Goal: Task Accomplishment & Management: Use online tool/utility

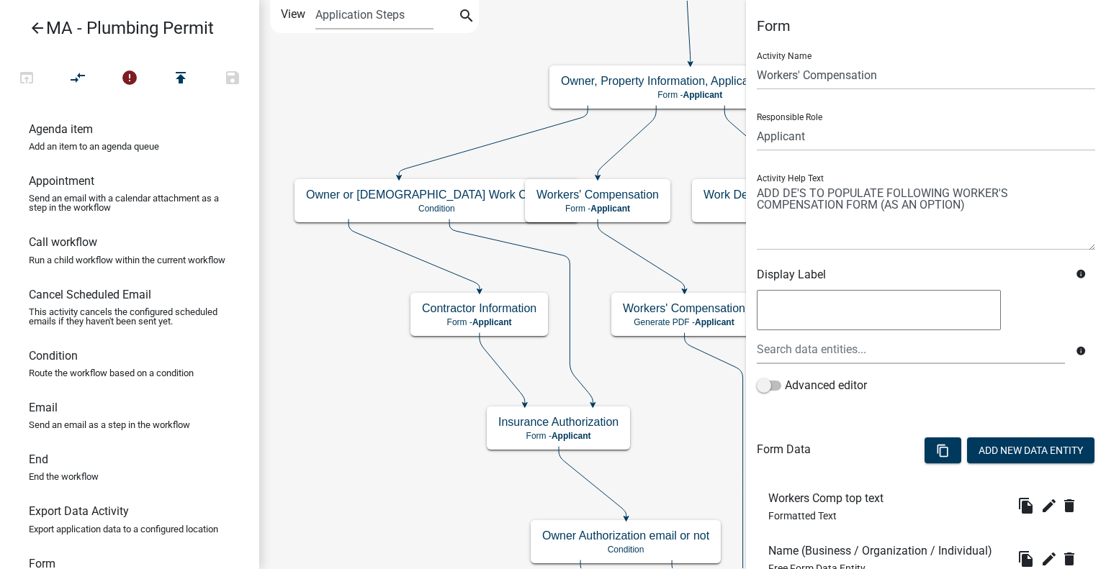
scroll to position [712, 0]
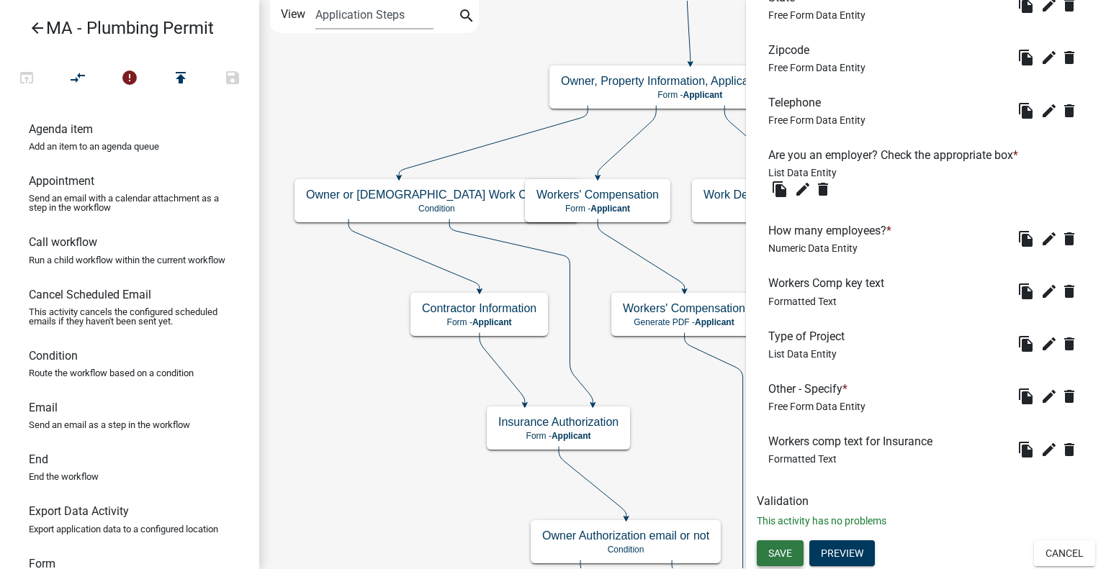
click at [790, 549] on span "Save" at bounding box center [780, 554] width 24 height 12
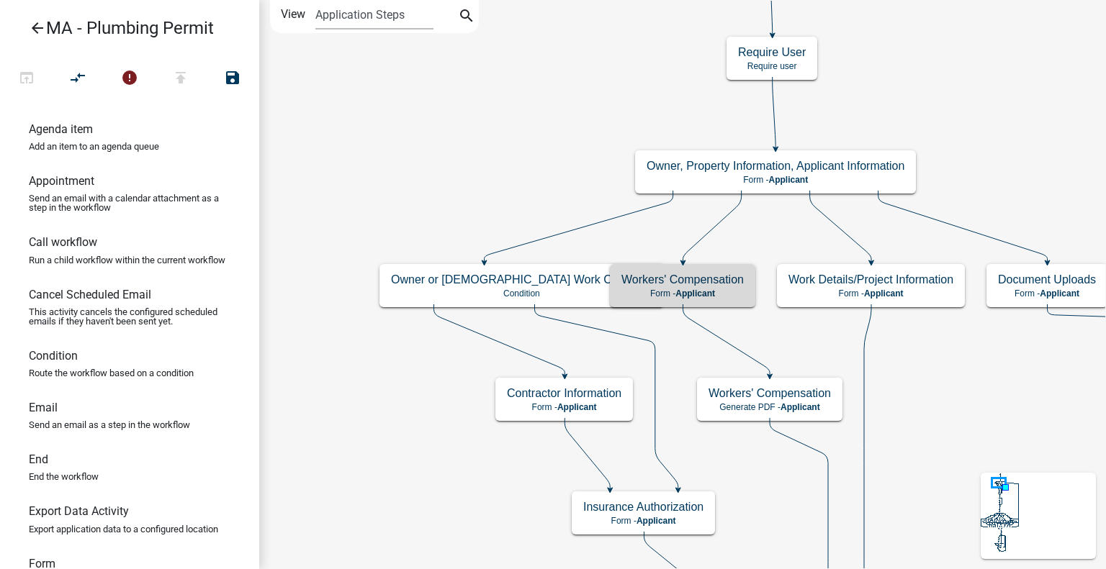
scroll to position [0, 0]
click at [35, 28] on icon "arrow_back" at bounding box center [37, 29] width 17 height 20
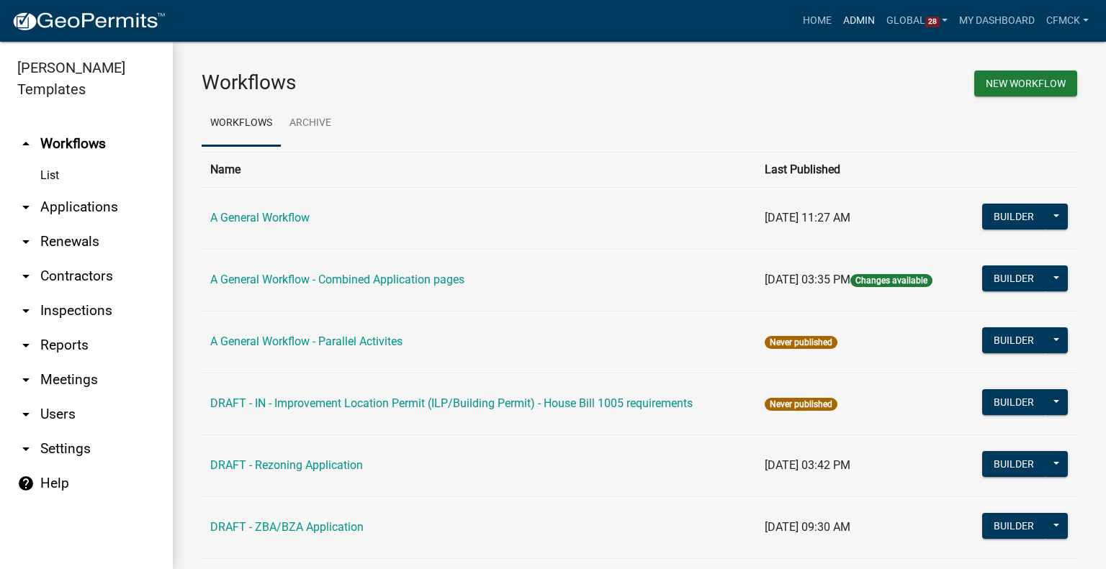
click at [860, 13] on link "Admin" at bounding box center [858, 20] width 43 height 27
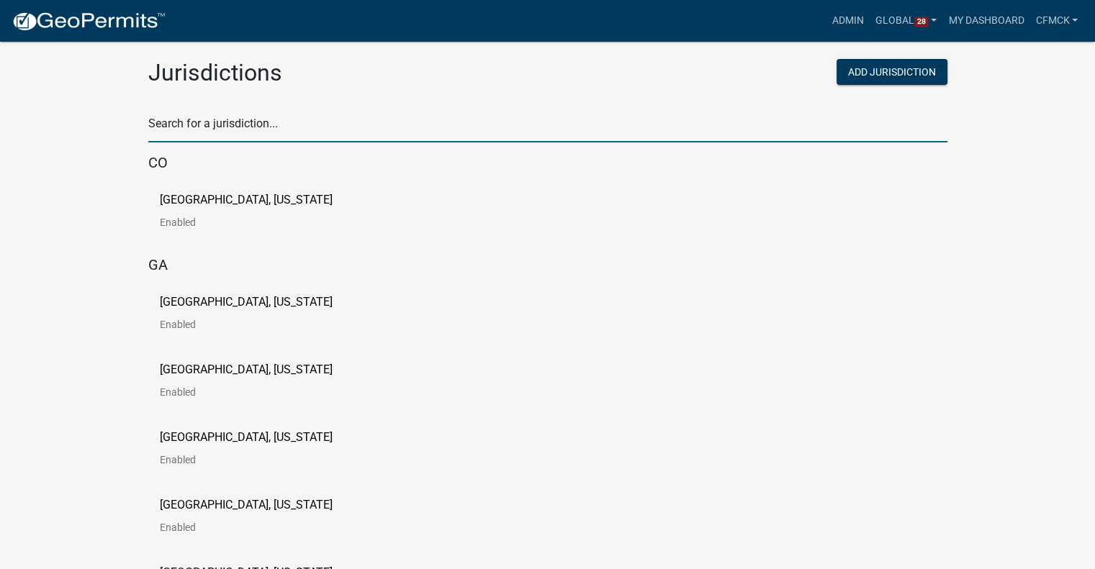
click at [415, 118] on input "text" at bounding box center [547, 128] width 799 height 30
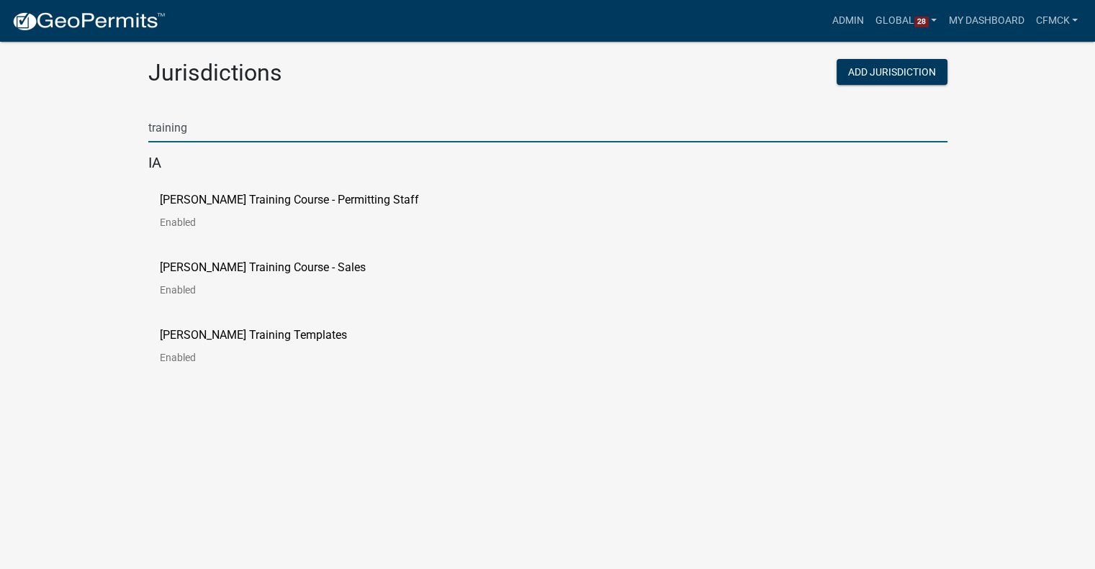
type input "training"
click at [351, 202] on p "[PERSON_NAME] Training Course - Permitting Staff" at bounding box center [289, 200] width 259 height 12
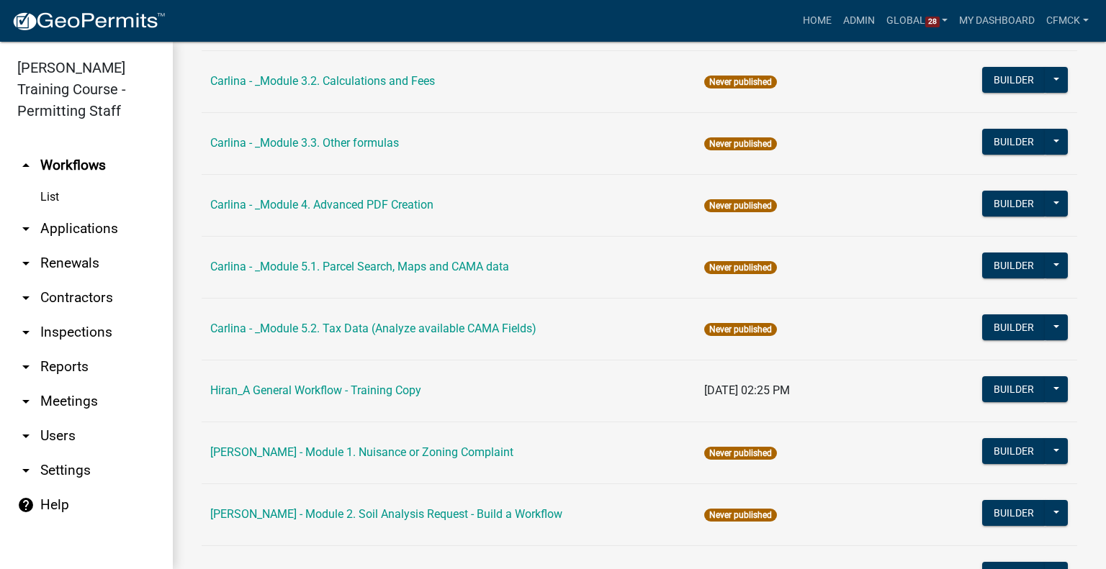
scroll to position [1436, 0]
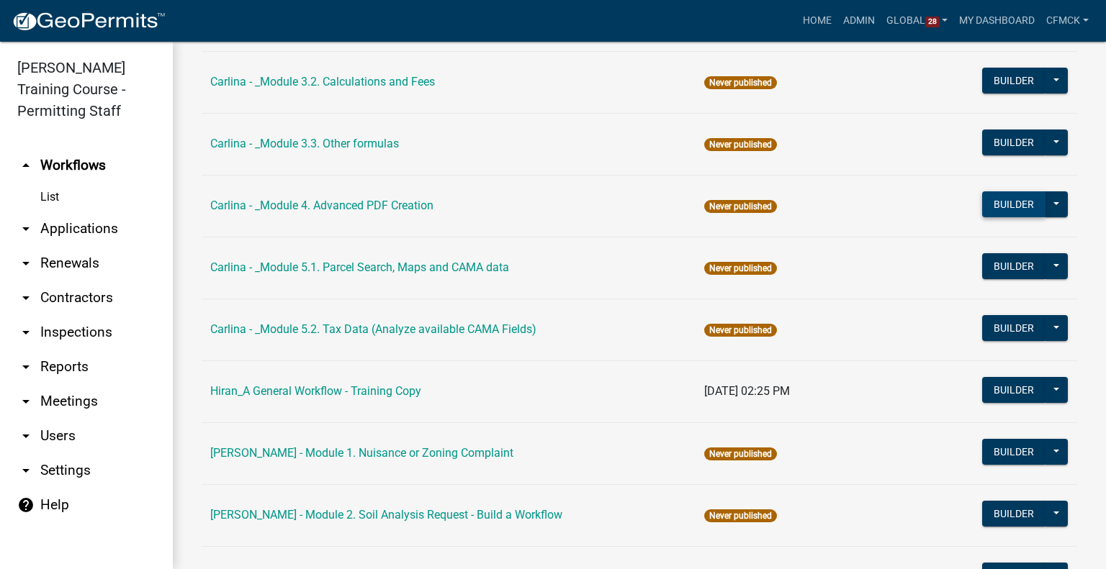
click at [1004, 192] on button "Builder" at bounding box center [1013, 205] width 63 height 26
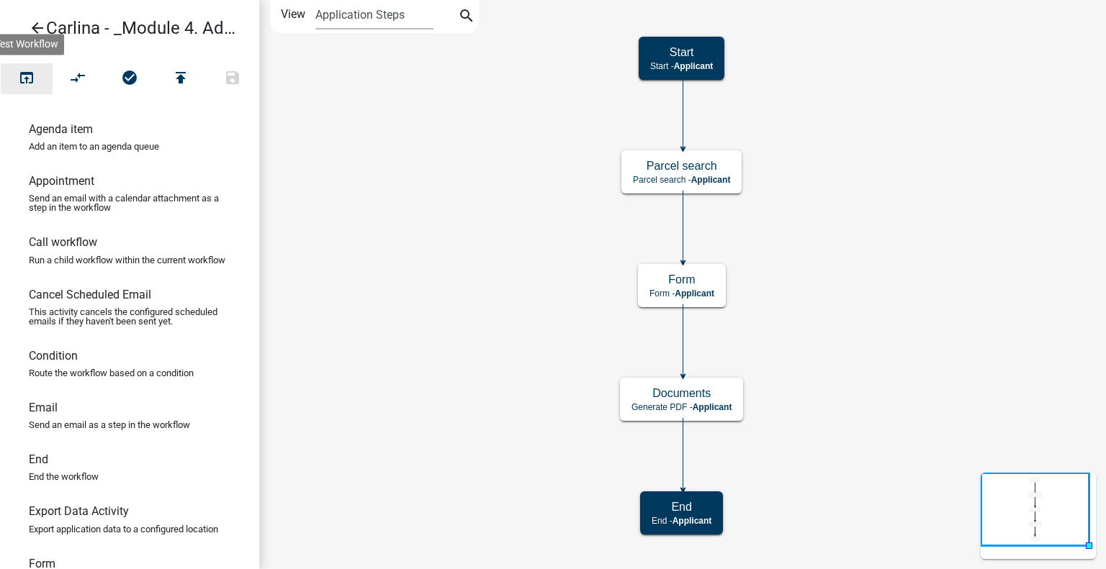
click at [23, 80] on icon "open_in_browser" at bounding box center [26, 79] width 17 height 20
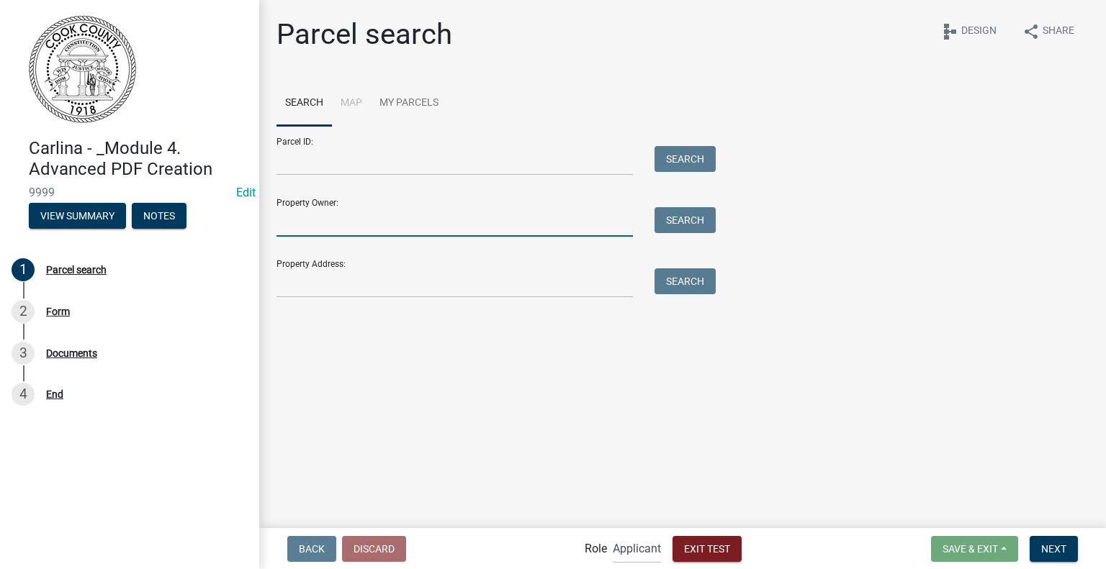
click at [455, 220] on input "Property Owner:" at bounding box center [454, 222] width 356 height 30
type input "[PERSON_NAME]"
click at [697, 220] on button "Search" at bounding box center [684, 220] width 61 height 26
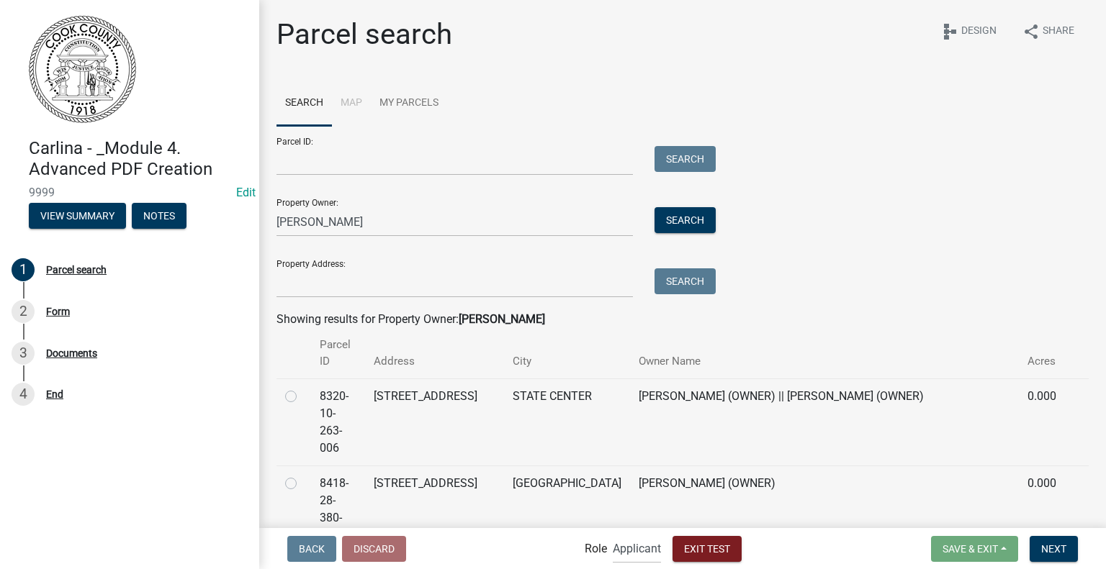
click at [302, 388] on label at bounding box center [302, 388] width 0 height 0
click at [302, 396] on input "radio" at bounding box center [306, 392] width 9 height 9
radio input "true"
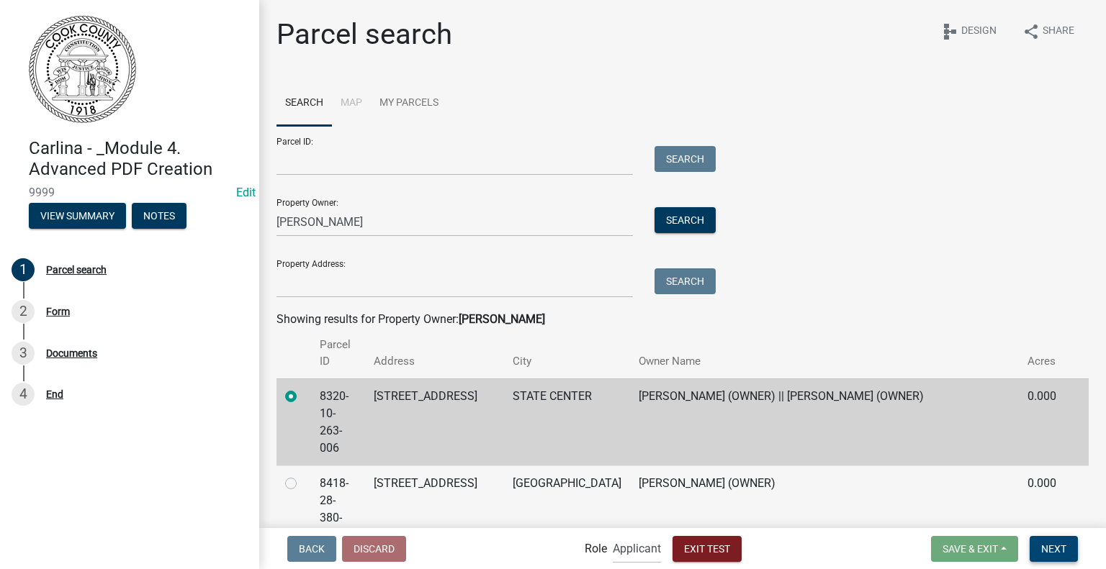
click at [1042, 549] on span "Next" at bounding box center [1053, 549] width 25 height 12
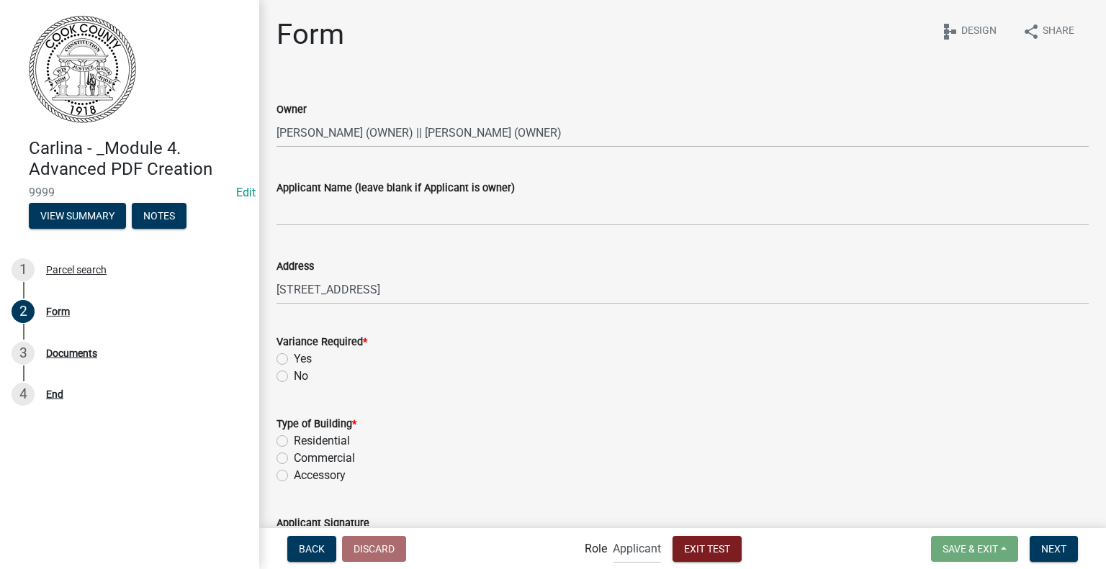
scroll to position [144, 0]
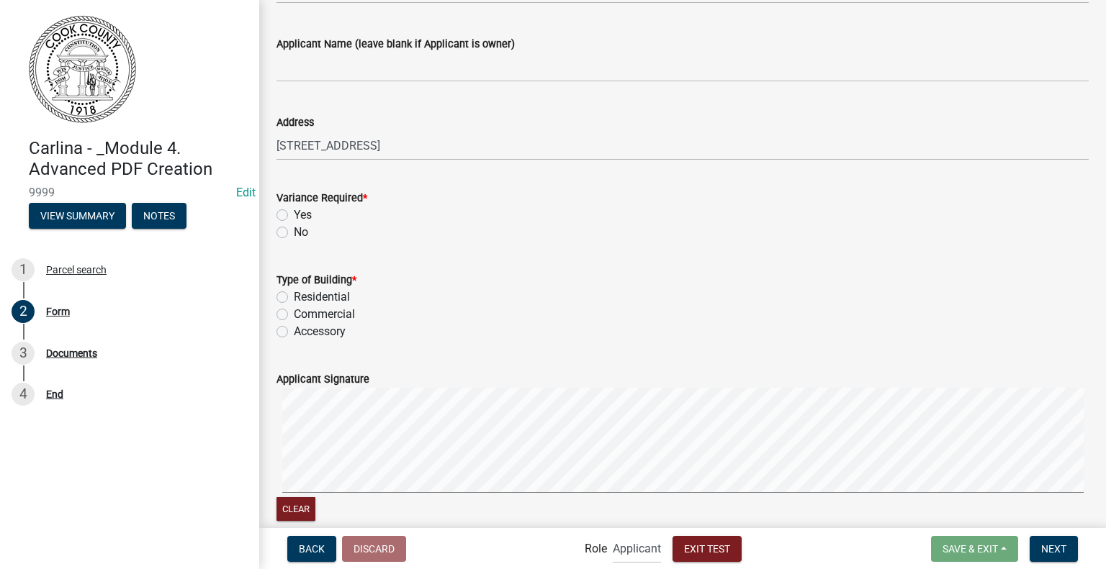
click at [298, 235] on label "No" at bounding box center [301, 232] width 14 height 17
click at [298, 233] on input "No" at bounding box center [298, 228] width 9 height 9
radio input "true"
click at [307, 294] on label "Residential" at bounding box center [322, 297] width 56 height 17
click at [303, 294] on input "Residential" at bounding box center [298, 293] width 9 height 9
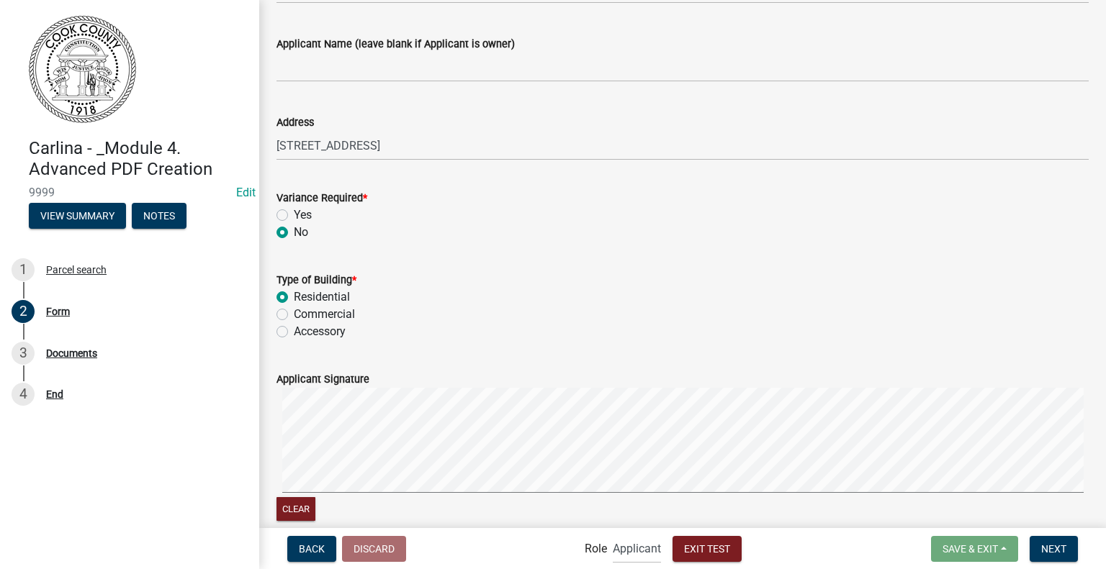
radio input "true"
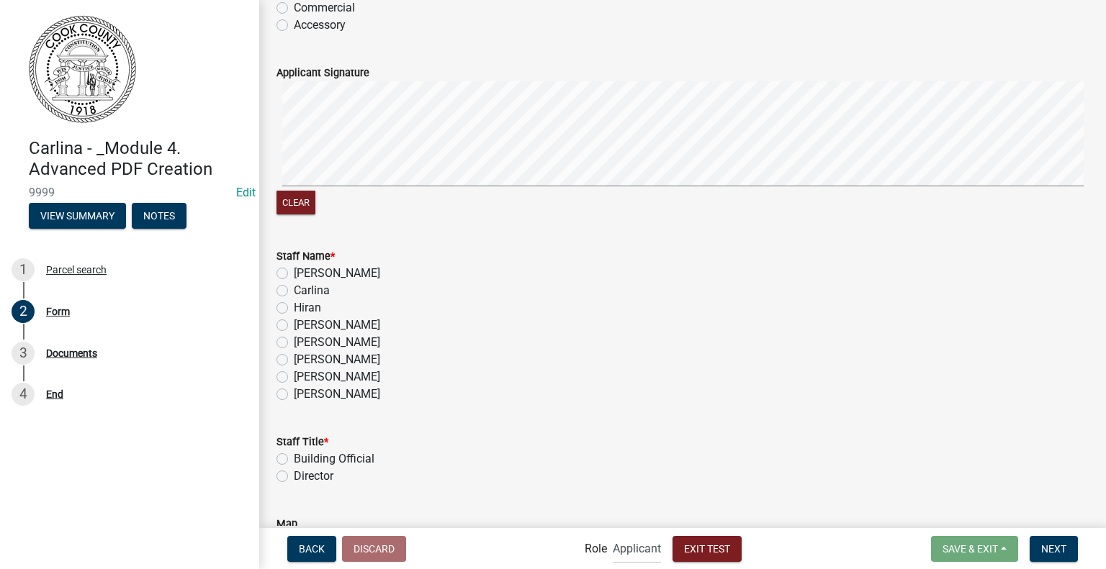
scroll to position [504, 0]
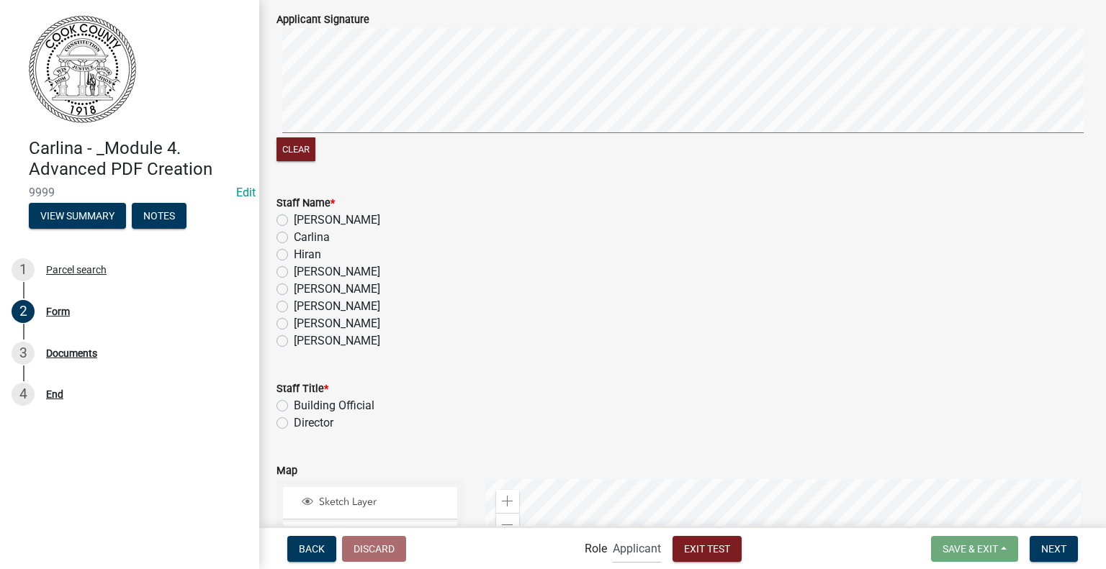
click at [309, 238] on label "Carlina" at bounding box center [312, 237] width 36 height 17
click at [303, 238] on input "Carlina" at bounding box center [298, 233] width 9 height 9
radio input "true"
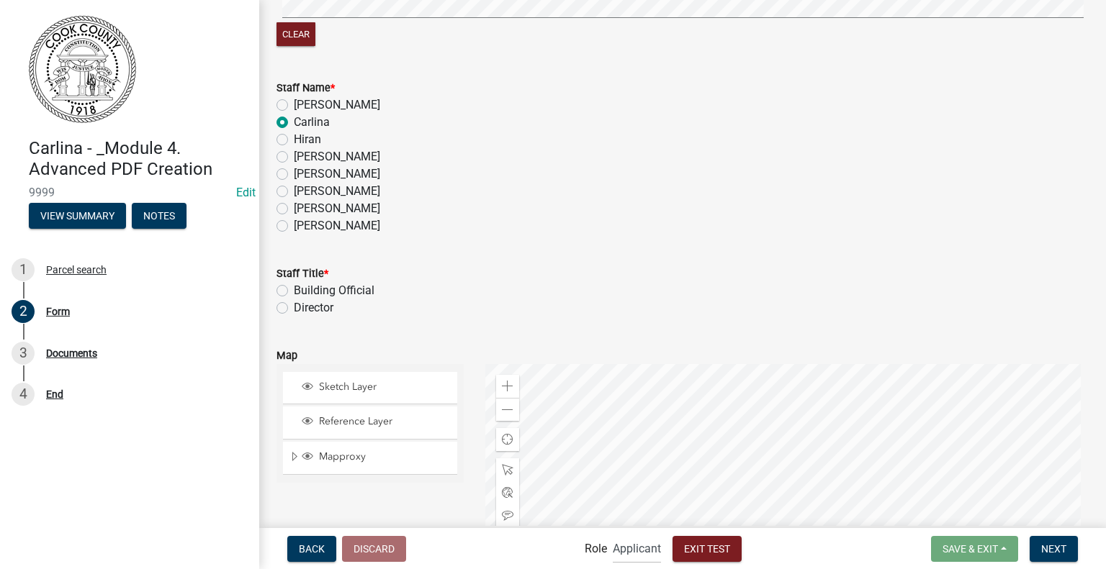
scroll to position [720, 0]
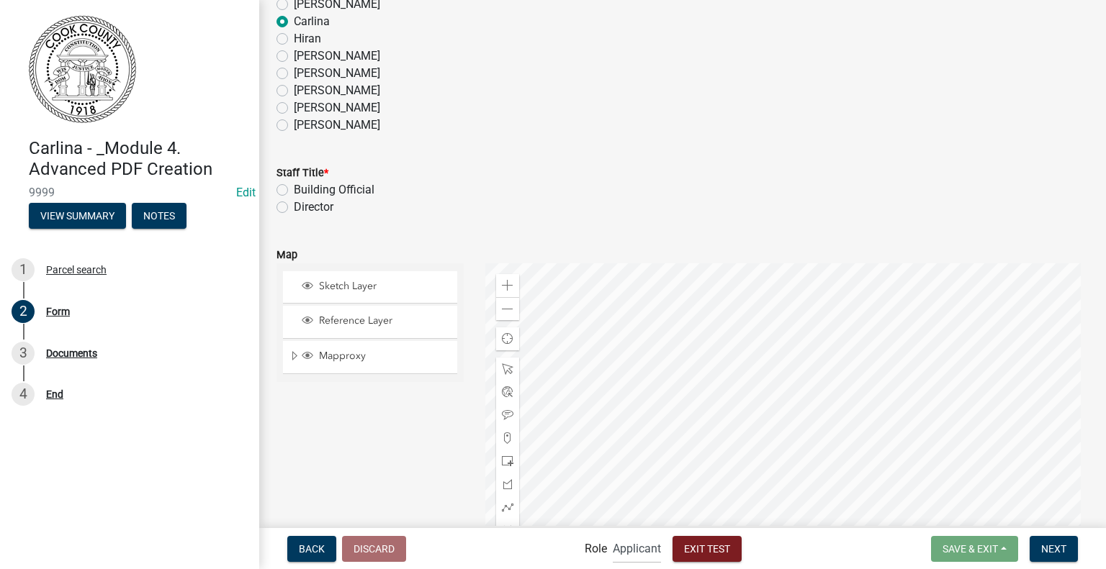
click at [305, 209] on label "Director" at bounding box center [314, 207] width 40 height 17
click at [303, 208] on input "Director" at bounding box center [298, 203] width 9 height 9
radio input "true"
click at [1053, 547] on span "Next" at bounding box center [1053, 549] width 25 height 12
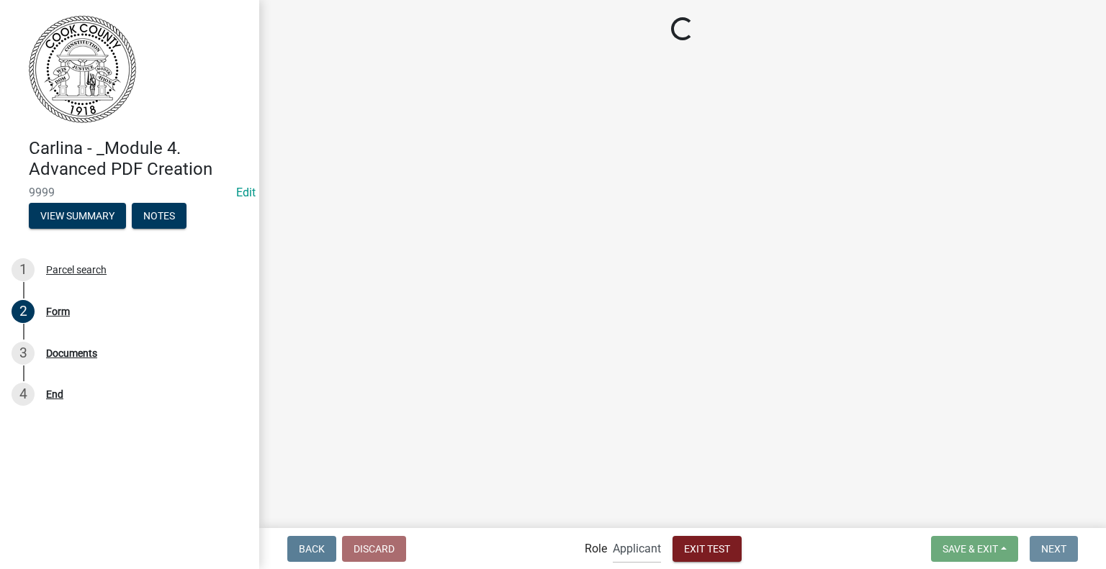
scroll to position [0, 0]
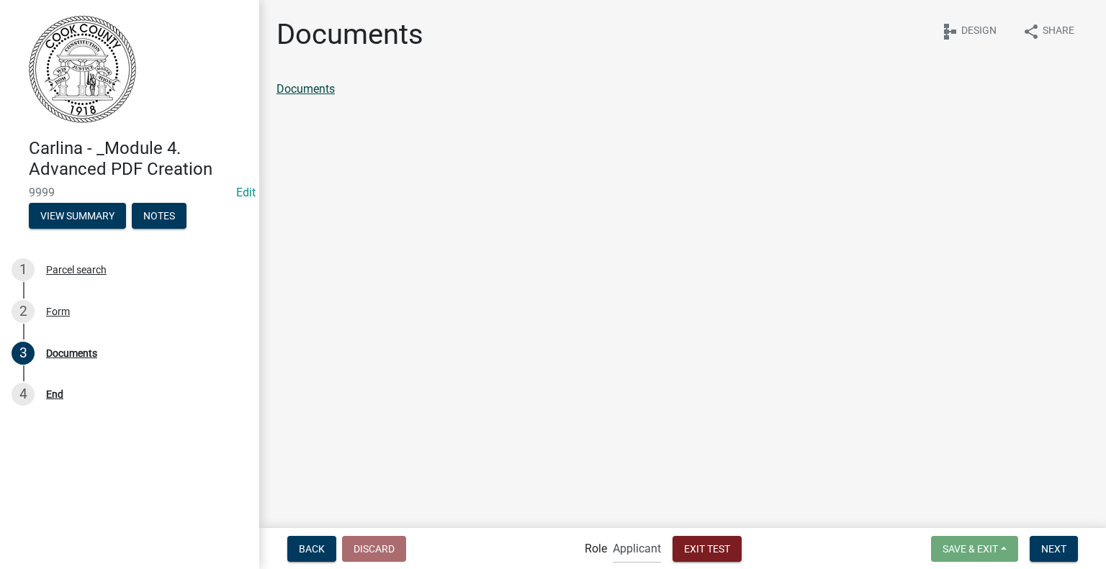
click at [330, 91] on link "Documents" at bounding box center [305, 89] width 58 height 14
click at [700, 552] on span "Exit Test" at bounding box center [707, 549] width 46 height 12
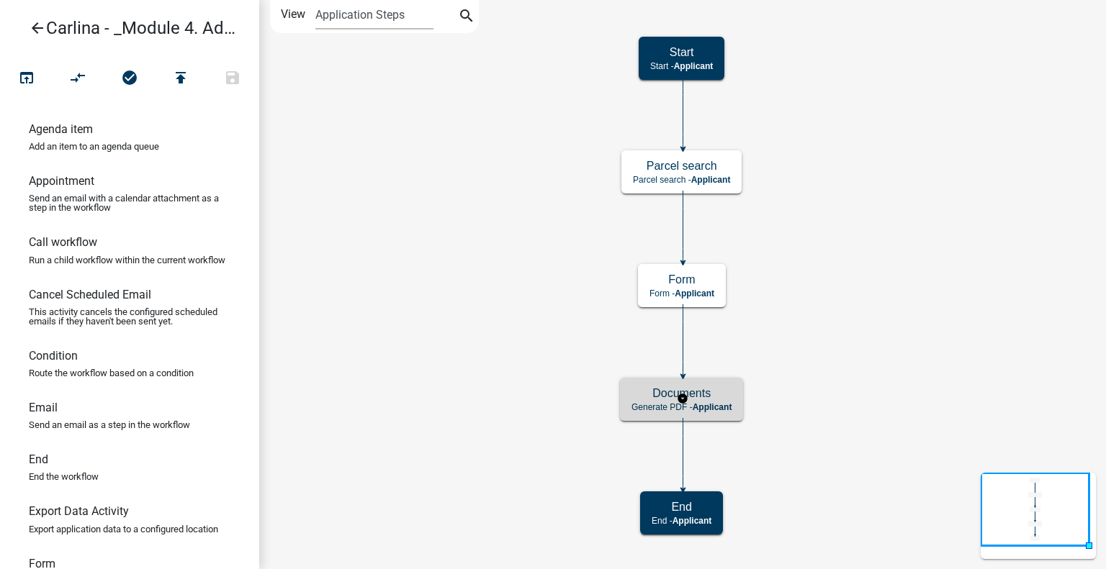
click at [720, 400] on h5 "Documents" at bounding box center [681, 394] width 100 height 14
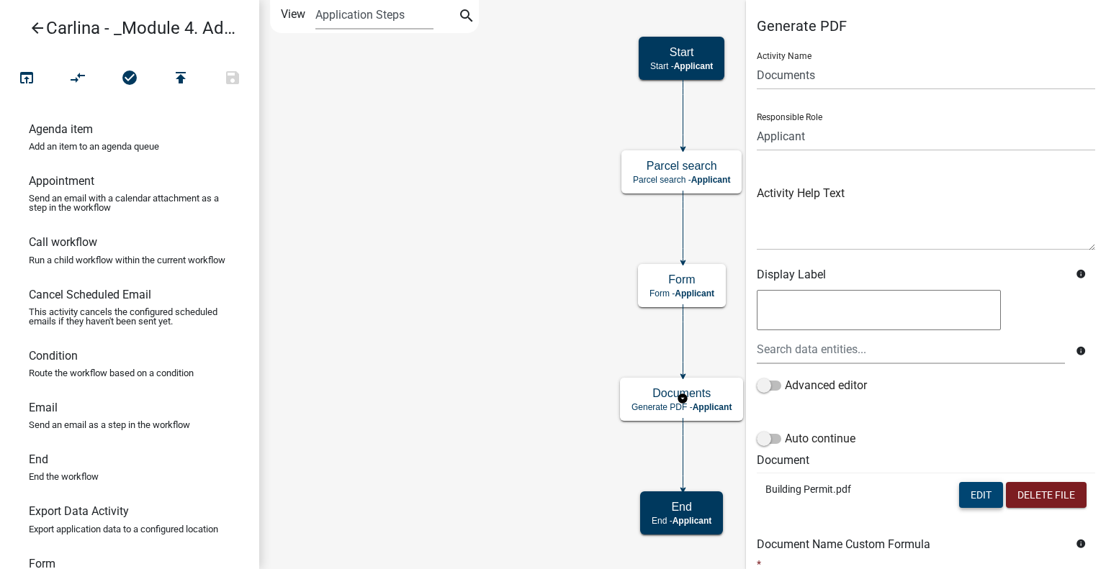
click at [970, 494] on button "Edit" at bounding box center [981, 495] width 44 height 26
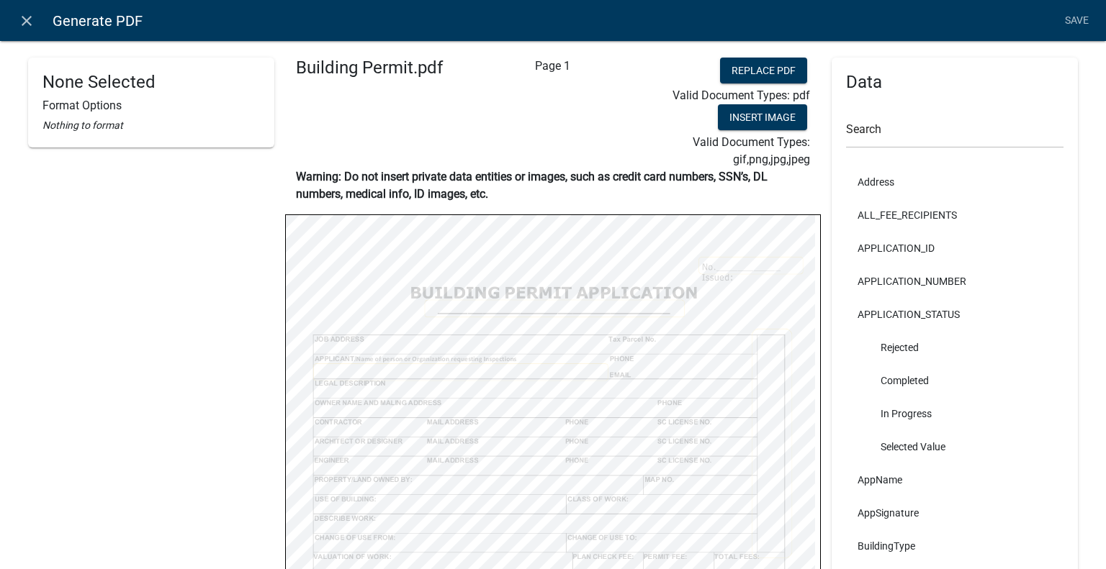
select select
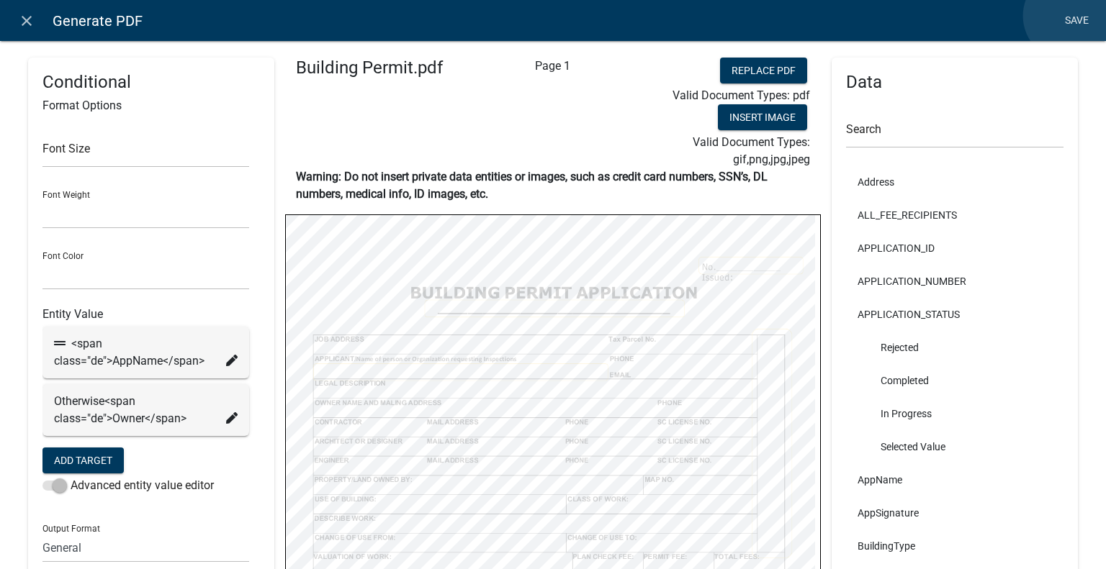
click at [1068, 16] on link "Save" at bounding box center [1076, 20] width 36 height 27
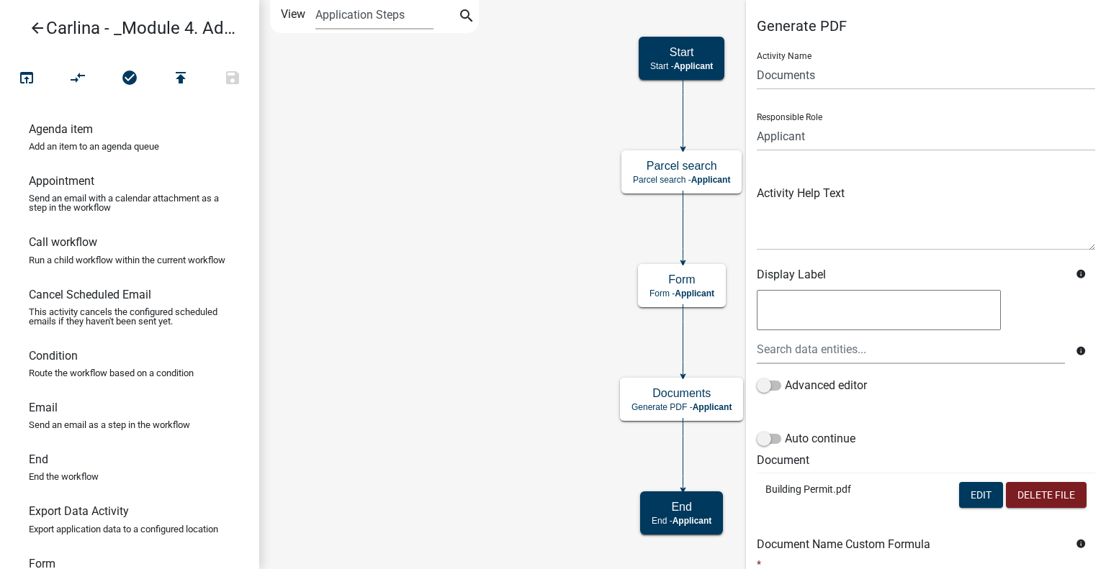
click at [1073, 382] on div "Advanced editor" at bounding box center [926, 388] width 338 height 23
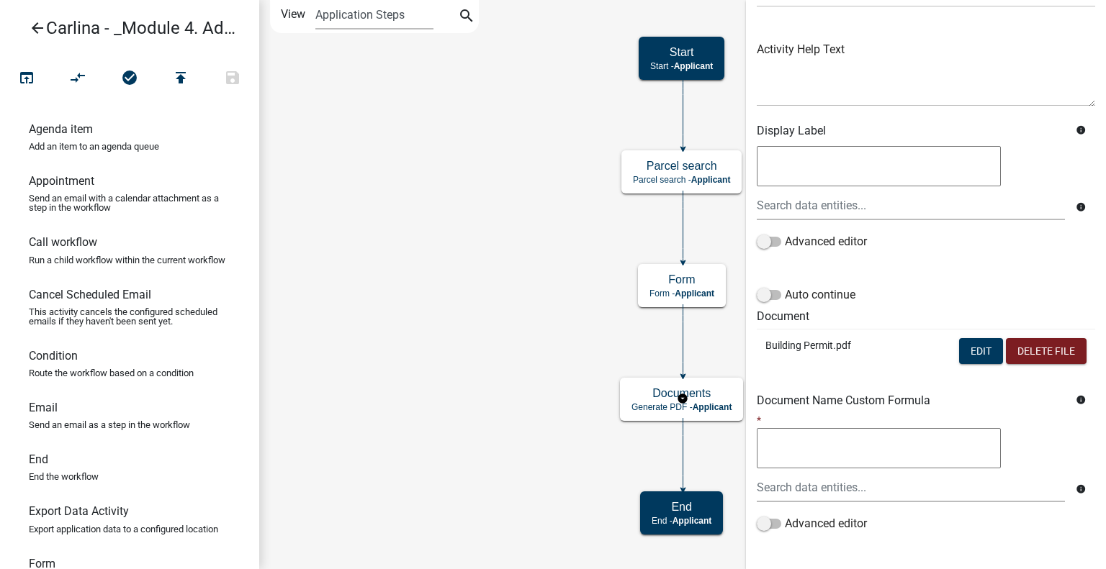
scroll to position [216, 0]
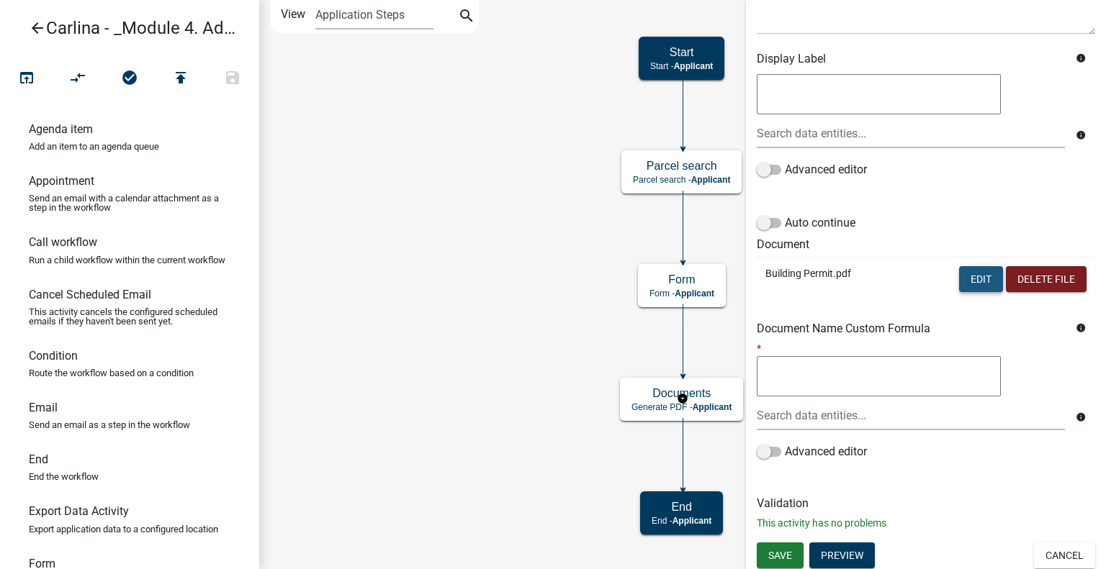
click at [977, 271] on button "Edit" at bounding box center [981, 279] width 44 height 26
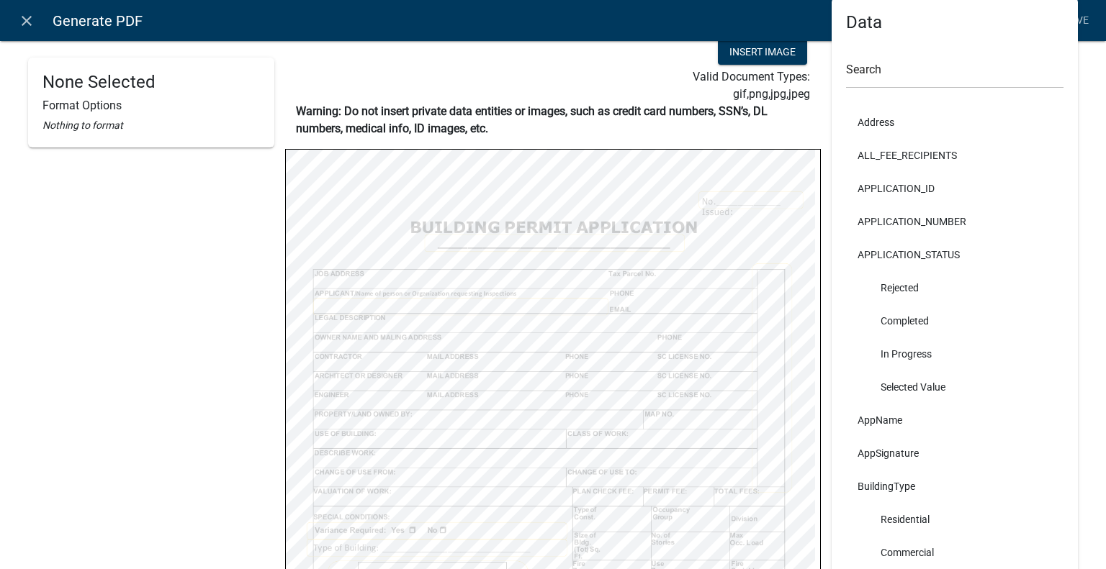
scroll to position [72, 0]
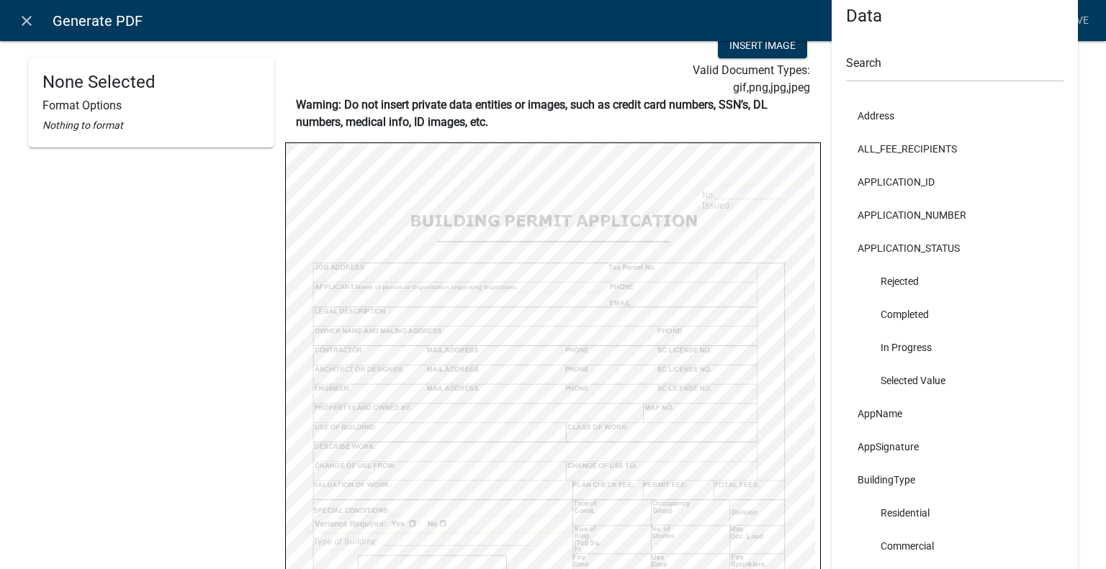
select select
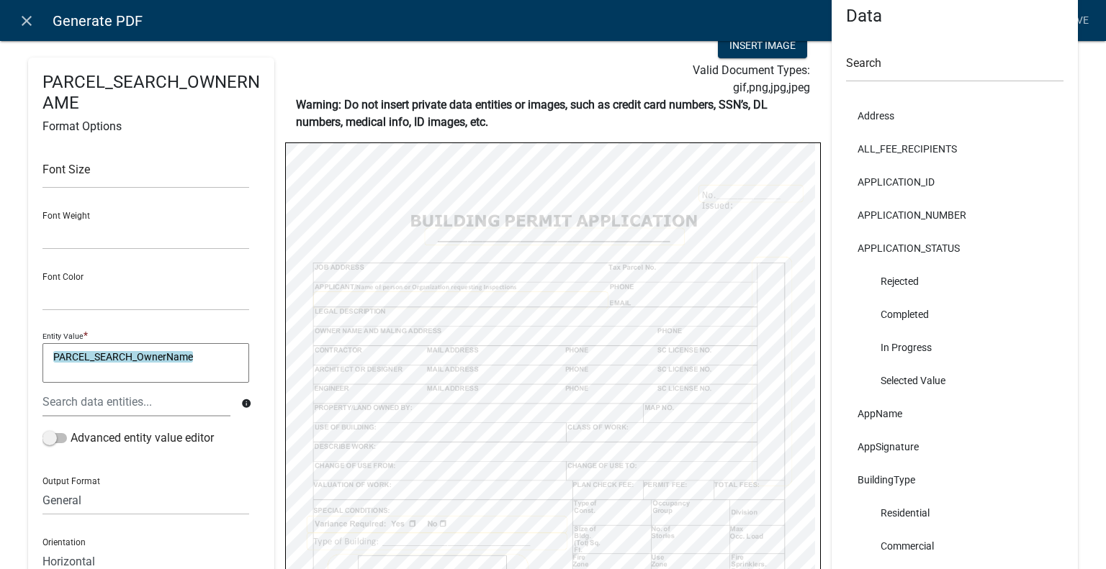
select select
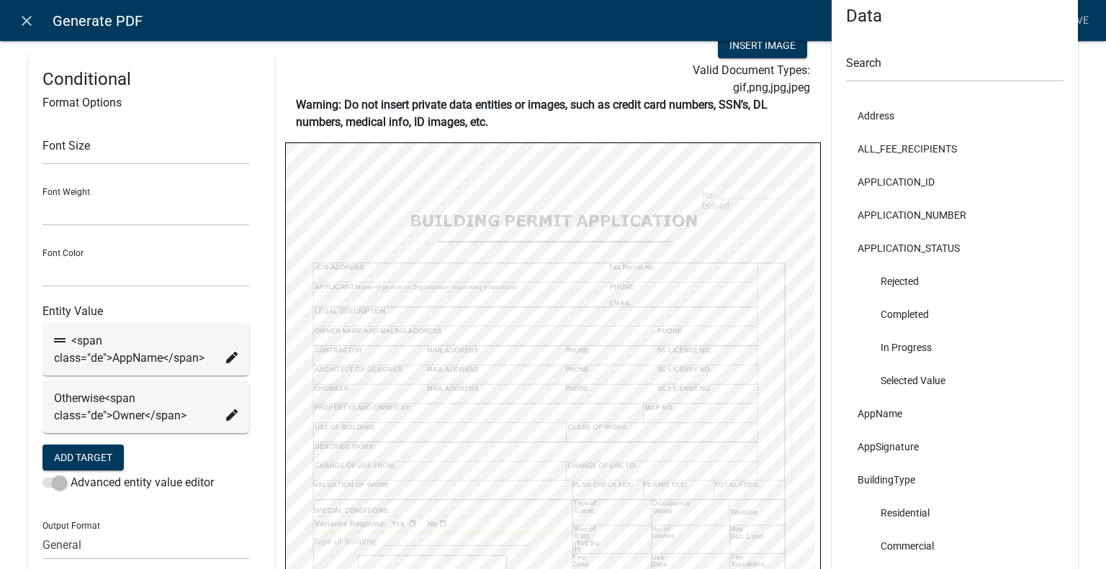
select select
select select "2"
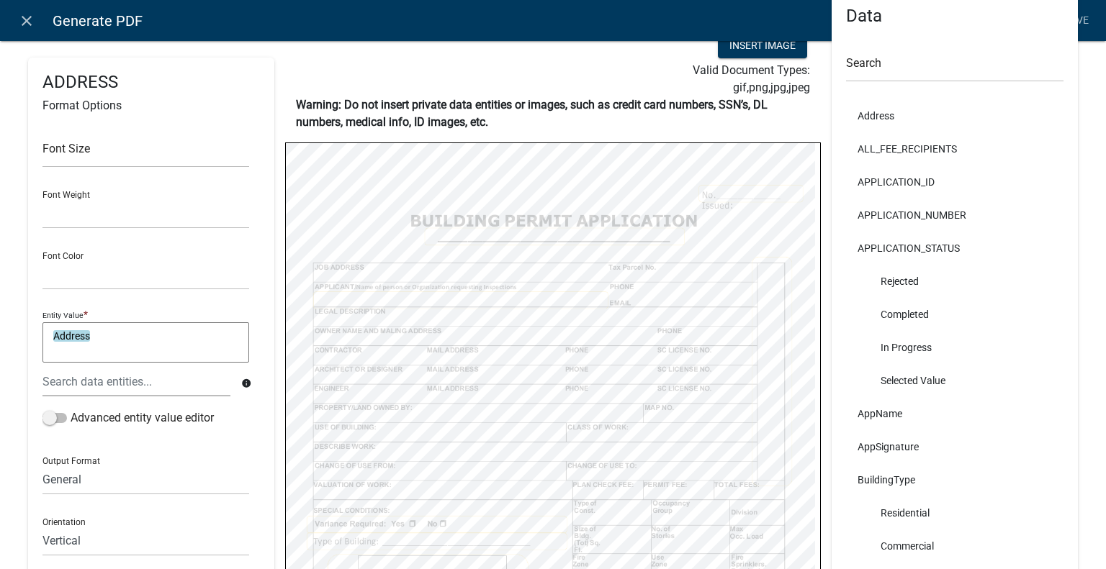
drag, startPoint x: 1068, startPoint y: 282, endPoint x: 890, endPoint y: 264, distance: 179.5
click at [1068, 282] on div "Data Search Address ALL_FEE_RECIPIENTS APPLICATION_ID APPLICATION_NUMBER APPLIC…" at bounding box center [955, 418] width 268 height 865
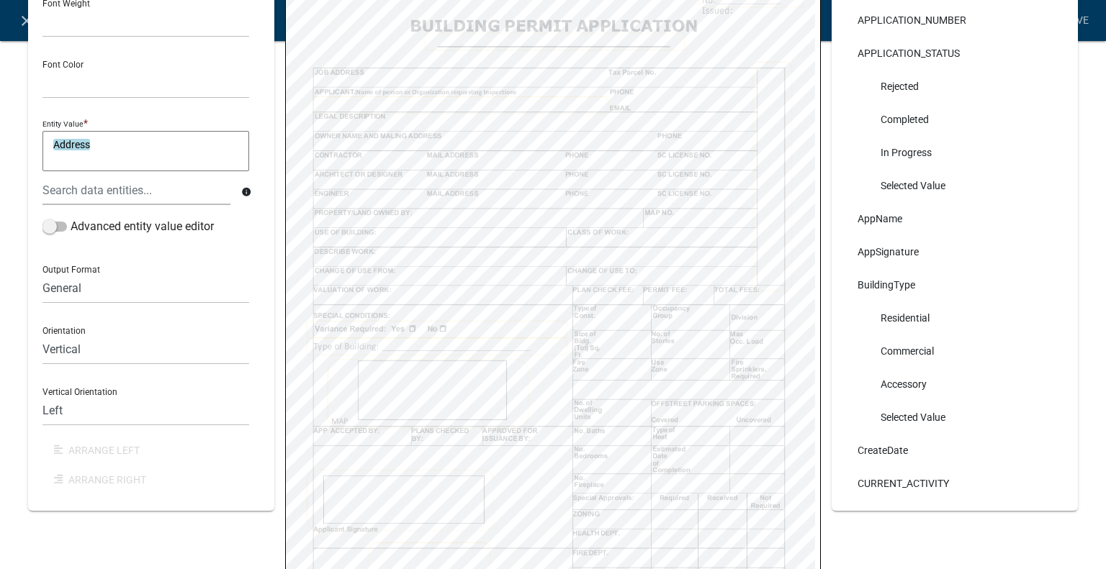
scroll to position [144, 0]
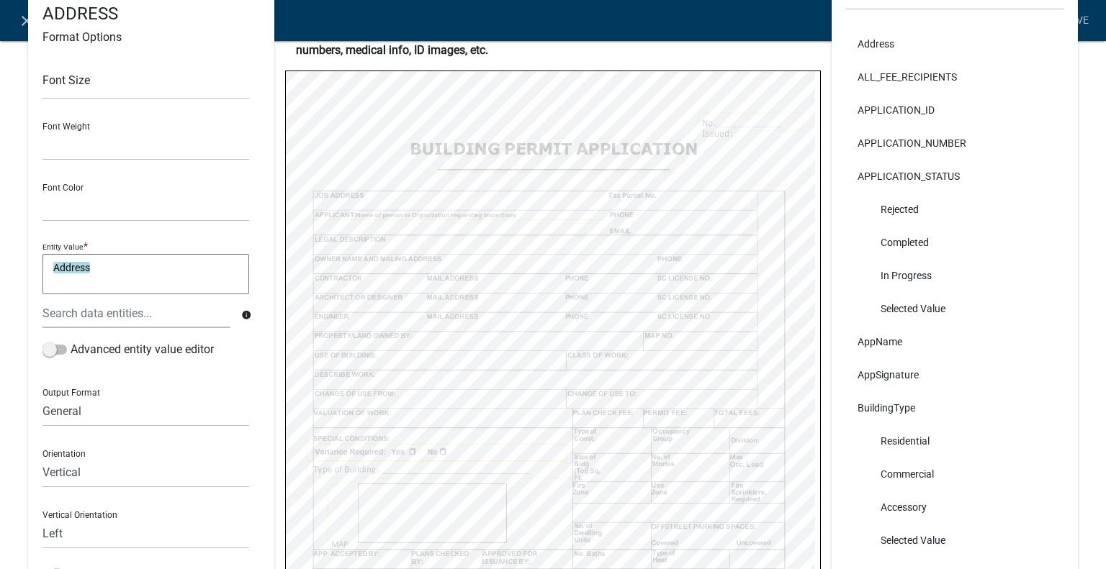
click at [1078, 402] on div "ADDRESS Format Options Font Size Font Weight Normal Bold Font Color Black Red E…" at bounding box center [553, 334] width 1106 height 922
